Goal: Task Accomplishment & Management: Manage account settings

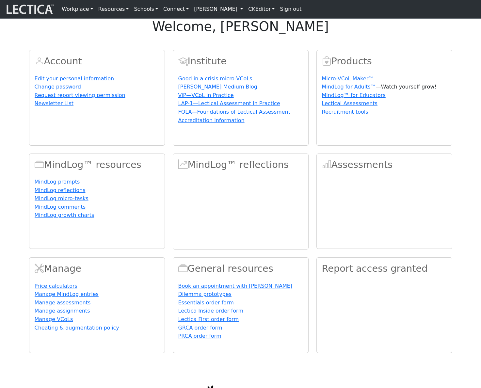
click at [210, 12] on link "[PERSON_NAME]" at bounding box center [218, 9] width 54 height 13
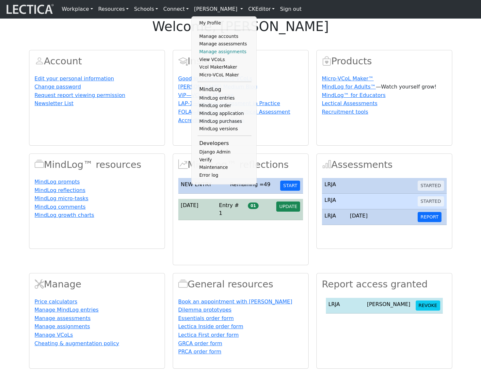
click at [213, 54] on link "Manage assignments" at bounding box center [225, 52] width 54 height 8
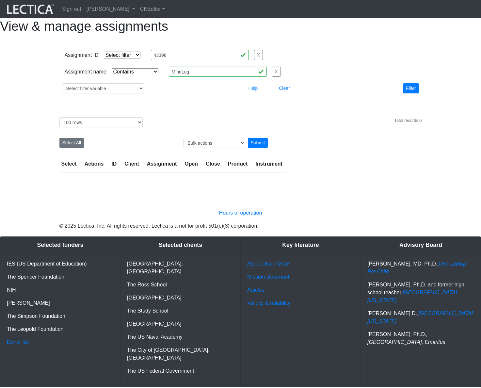
select select "icontains"
select select "100"
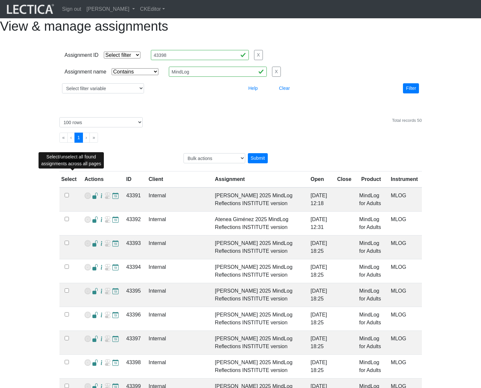
click at [73, 163] on button "Select All" at bounding box center [71, 158] width 25 height 10
checkbox input "true"
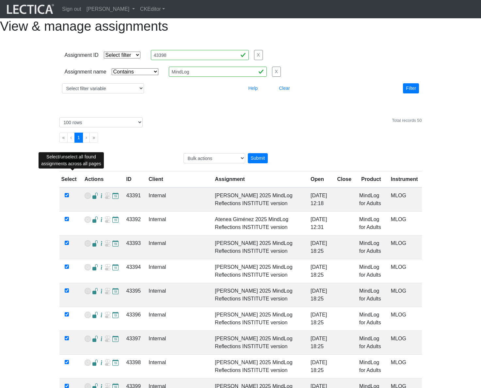
checkbox input "true"
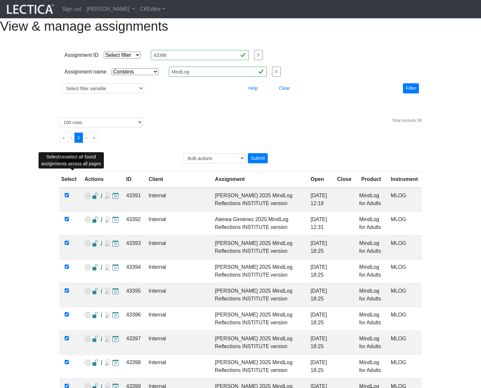
checkbox input "true"
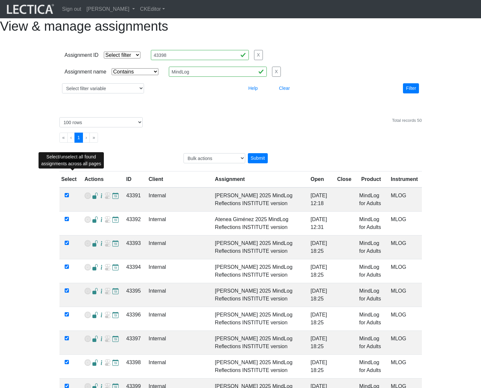
checkbox input "true"
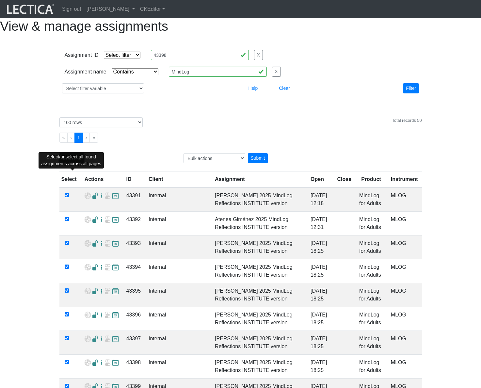
checkbox input "true"
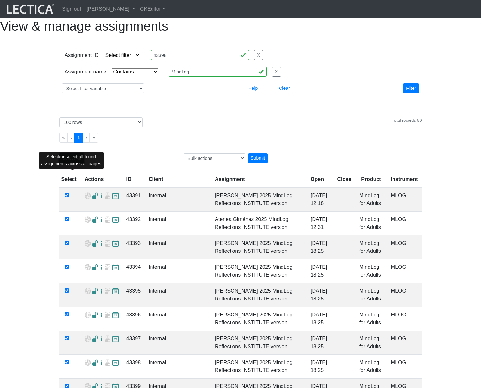
checkbox input "true"
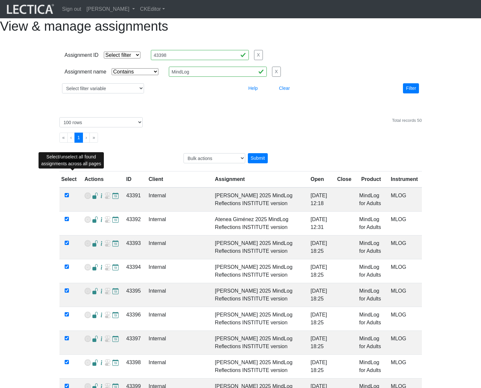
checkbox input "true"
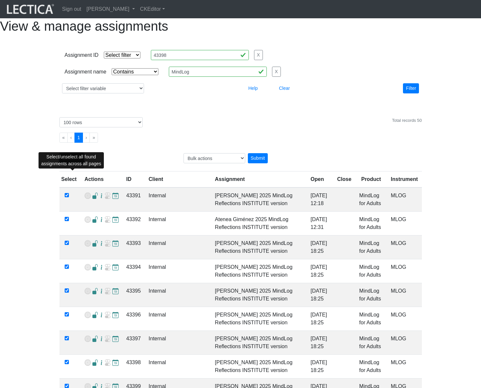
checkbox input "true"
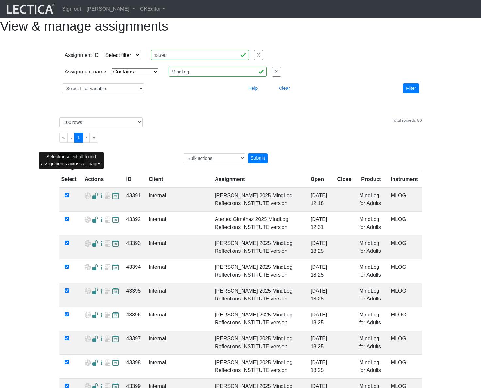
checkbox input "true"
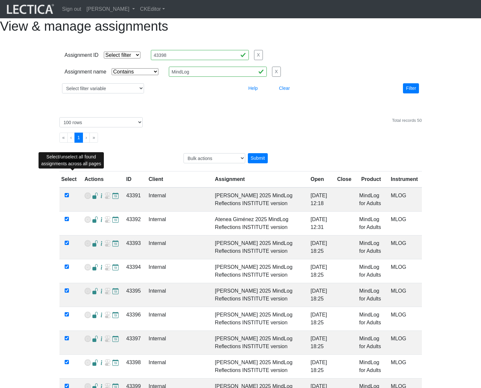
checkbox input "true"
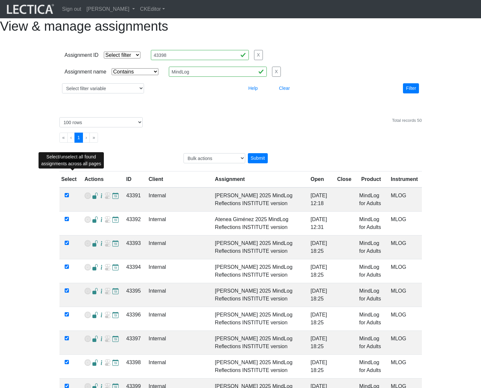
checkbox input "true"
click at [215, 148] on div "« ‹ 1 › »" at bounding box center [241, 140] width 372 height 15
click at [215, 163] on select "Bulk actions Add access permissions" at bounding box center [215, 158] width 62 height 10
